Goal: Task Accomplishment & Management: Manage account settings

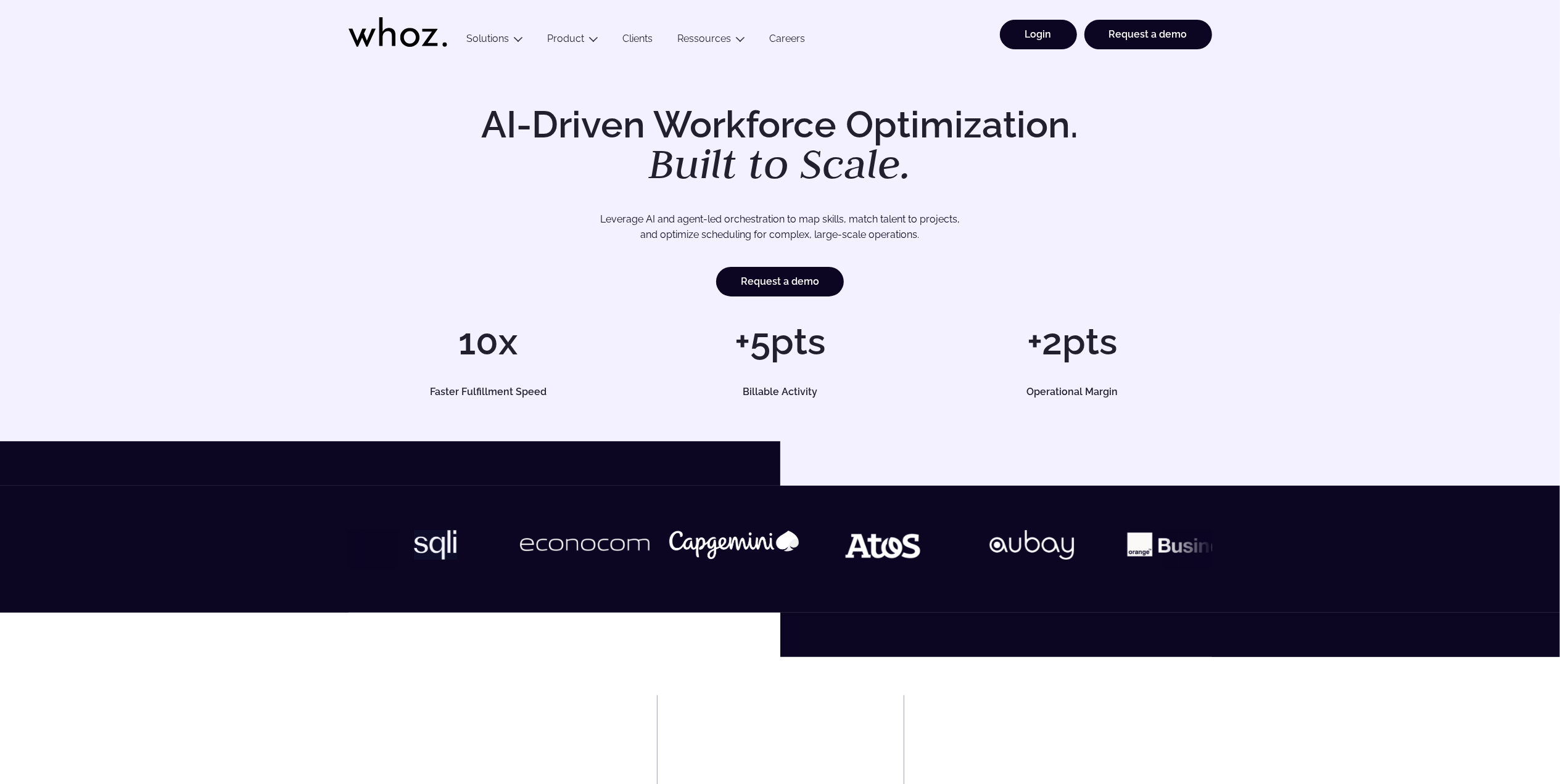
click at [1024, 35] on link "Login" at bounding box center [1038, 35] width 77 height 29
click at [1033, 37] on link "Login" at bounding box center [1038, 35] width 77 height 29
click at [1020, 30] on link "Login" at bounding box center [1038, 35] width 77 height 29
click at [1037, 38] on link "Login" at bounding box center [1038, 35] width 77 height 29
click at [1053, 25] on link "Login" at bounding box center [1038, 35] width 77 height 29
